Goal: Task Accomplishment & Management: Manage account settings

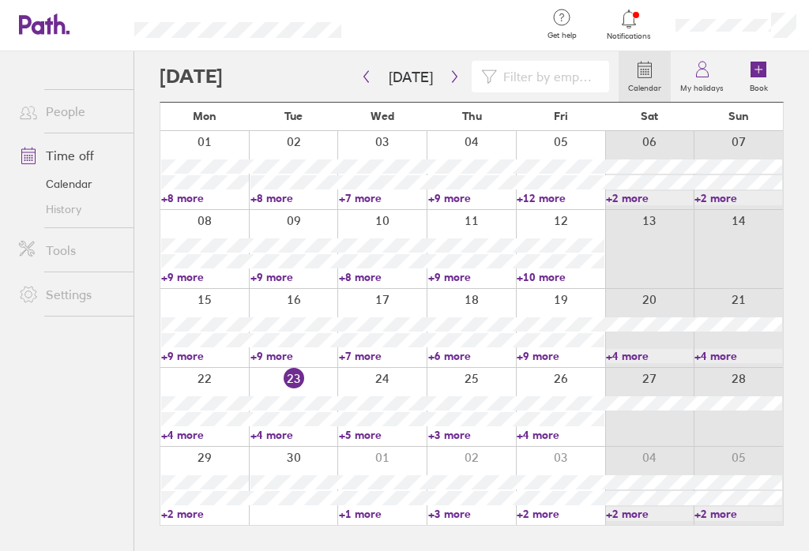
click at [282, 442] on link "+4 more" at bounding box center [294, 435] width 88 height 14
click at [368, 442] on link "+5 more" at bounding box center [383, 435] width 88 height 14
click at [374, 442] on link "+5 more" at bounding box center [383, 435] width 88 height 14
click at [465, 442] on link "+3 more" at bounding box center [472, 435] width 88 height 14
click at [466, 442] on link "+3 more" at bounding box center [472, 435] width 88 height 14
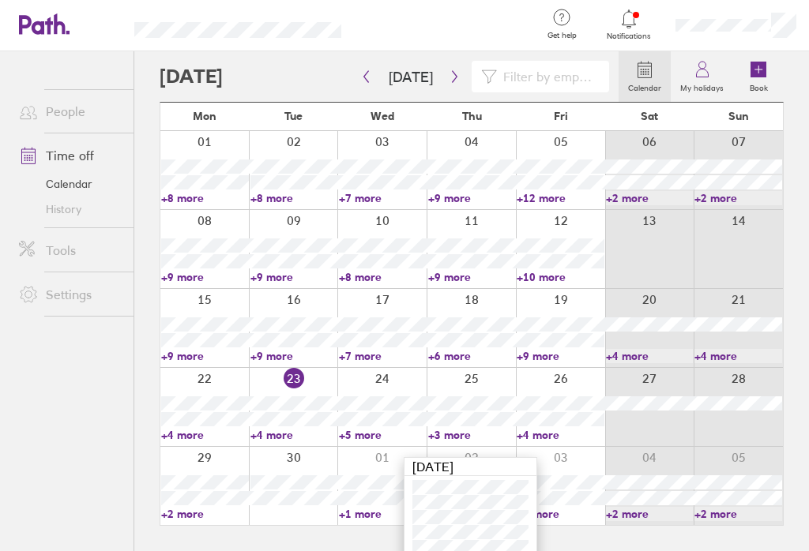
click at [547, 442] on link "+4 more" at bounding box center [561, 435] width 88 height 14
click at [551, 442] on link "+4 more" at bounding box center [561, 435] width 88 height 14
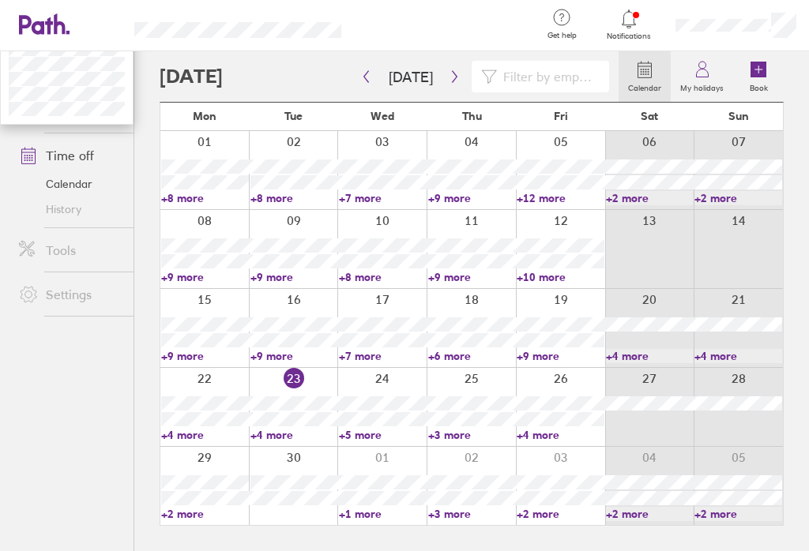
click at [198, 521] on link "+2 more" at bounding box center [205, 514] width 88 height 14
click at [193, 521] on link "+2 more" at bounding box center [205, 514] width 88 height 14
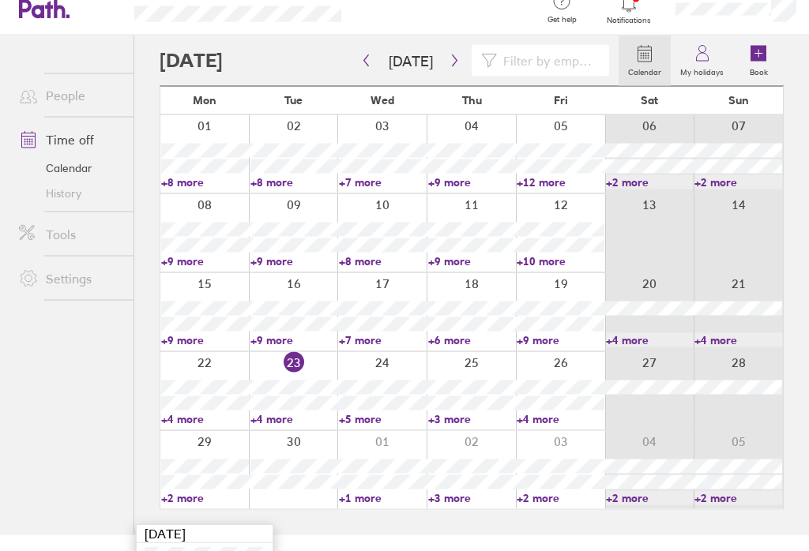
scroll to position [56, 0]
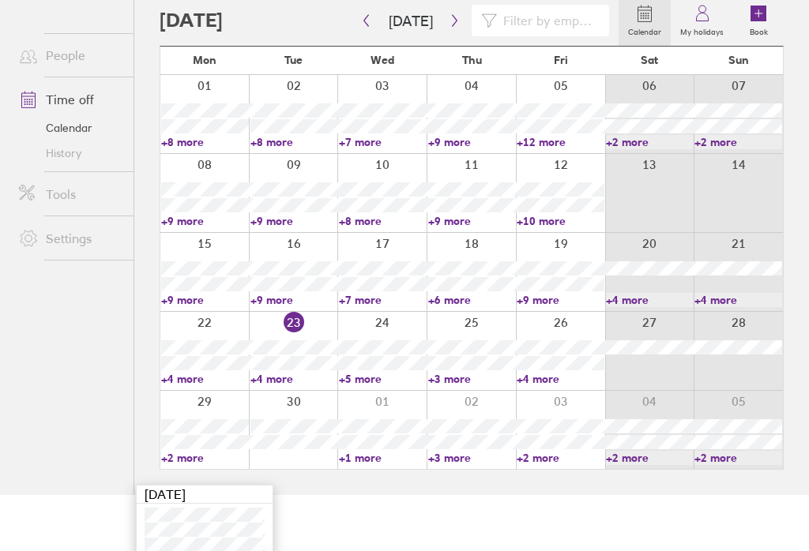
click at [452, 25] on icon "button" at bounding box center [454, 21] width 5 height 12
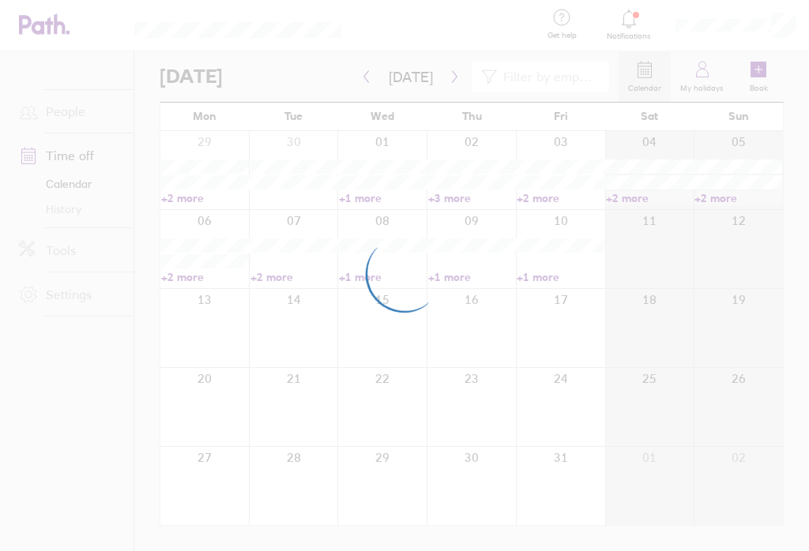
scroll to position [0, 0]
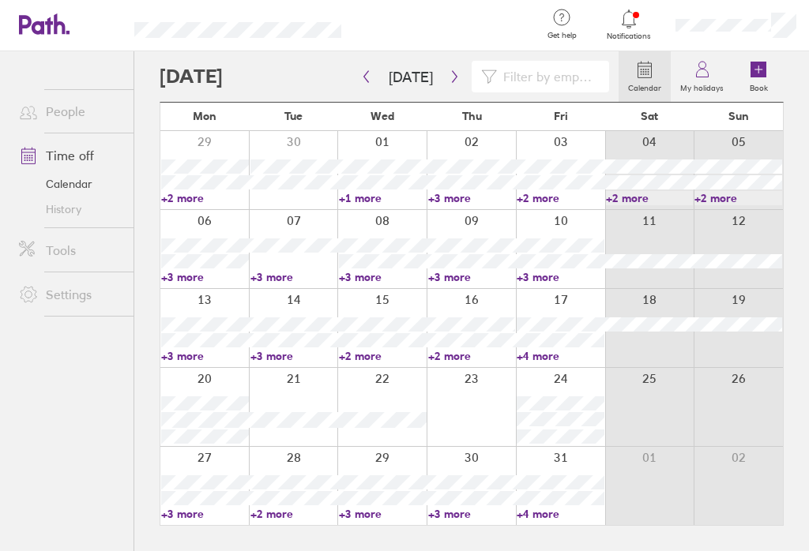
click at [208, 401] on div at bounding box center [204, 407] width 88 height 78
click at [202, 401] on div at bounding box center [204, 407] width 88 height 78
click at [761, 64] on icon at bounding box center [759, 70] width 16 height 16
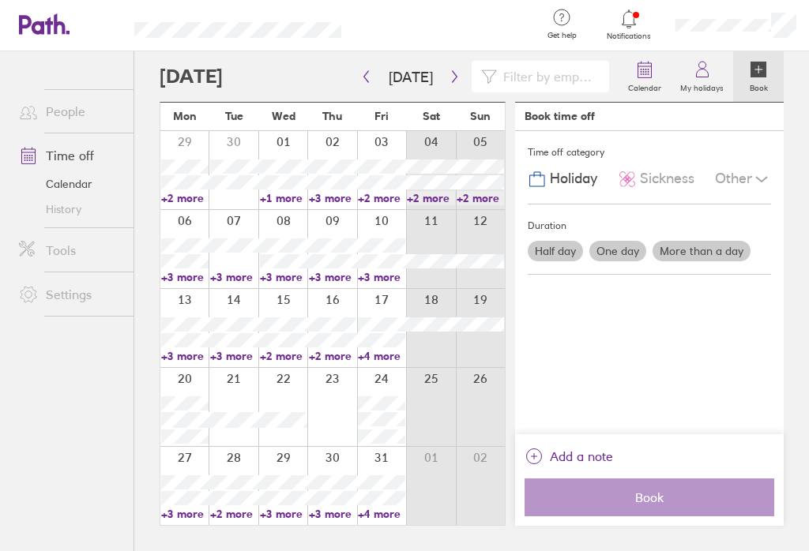
click at [713, 246] on label "More than a day" at bounding box center [702, 251] width 98 height 21
click at [0, 0] on input "More than a day" at bounding box center [0, 0] width 0 height 0
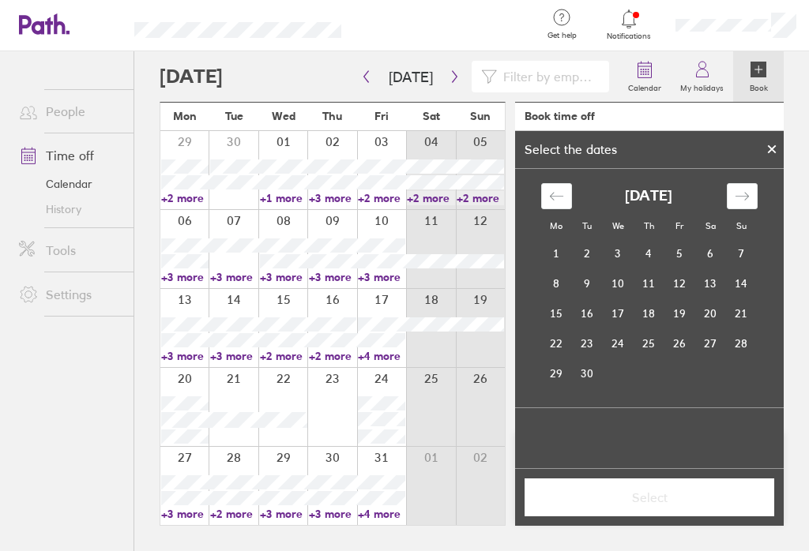
click at [748, 190] on icon "Move forward to switch to the next month." at bounding box center [742, 196] width 15 height 15
click at [558, 343] on td "20" at bounding box center [556, 344] width 31 height 30
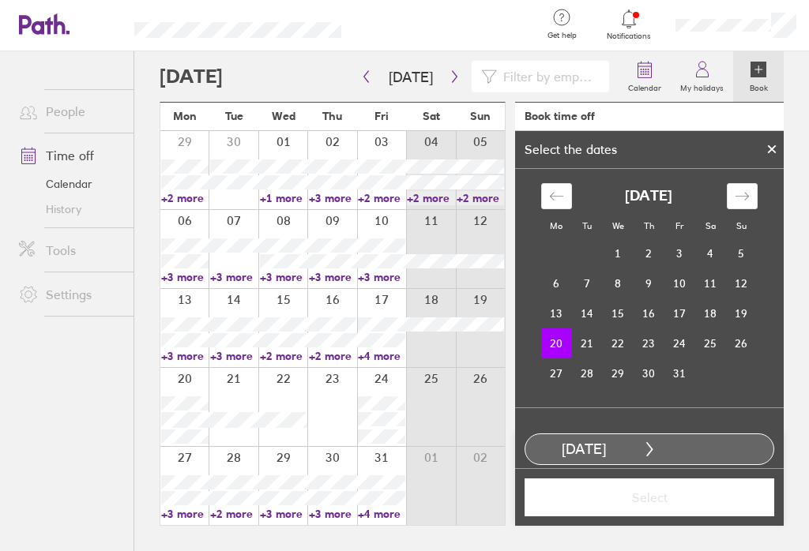
click at [587, 338] on td "21" at bounding box center [587, 344] width 31 height 30
click at [675, 505] on span "Select" at bounding box center [650, 498] width 228 height 14
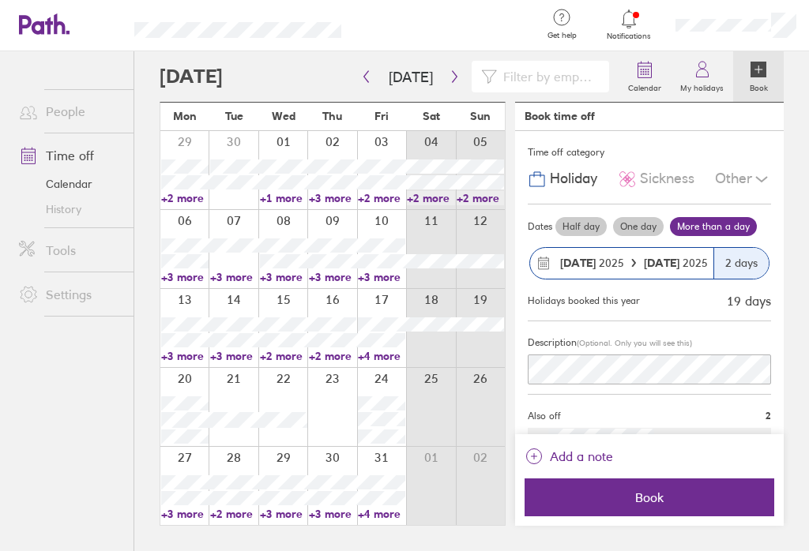
click at [674, 505] on span "Book" at bounding box center [650, 498] width 228 height 14
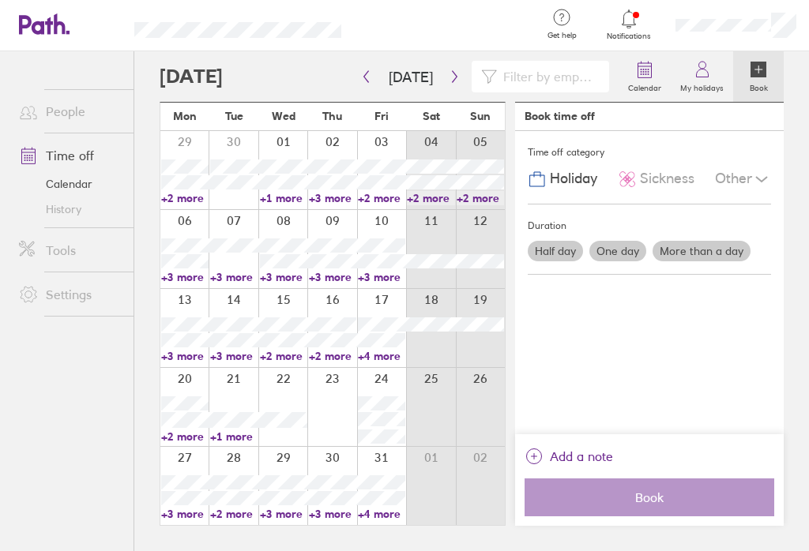
click at [168, 444] on link "+2 more" at bounding box center [184, 437] width 47 height 14
click at [62, 397] on ul "People Time off Calendar History Tools Settings" at bounding box center [67, 275] width 134 height 448
